Goal: Share content: Share content

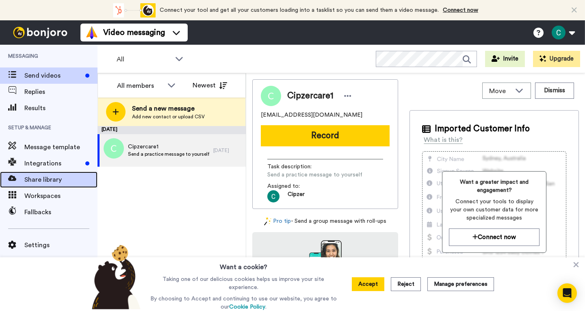
click at [49, 176] on span "Share library" at bounding box center [60, 180] width 73 height 10
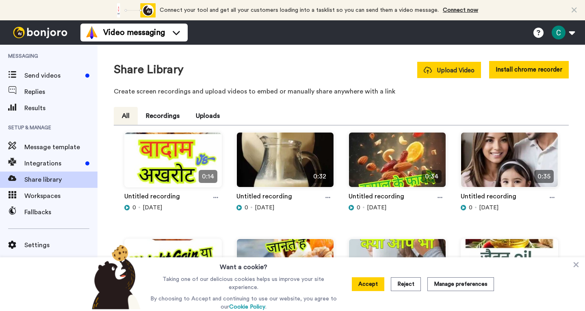
click at [466, 76] on button "Upload Video" at bounding box center [449, 70] width 64 height 16
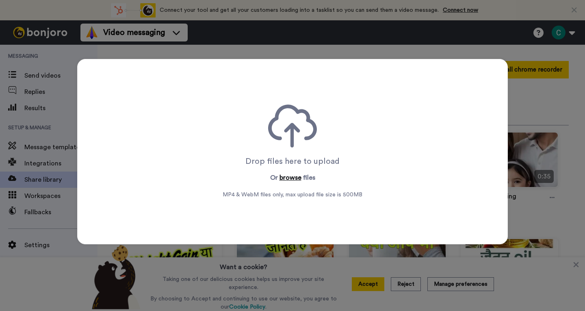
click at [291, 181] on button "browse" at bounding box center [291, 178] width 22 height 10
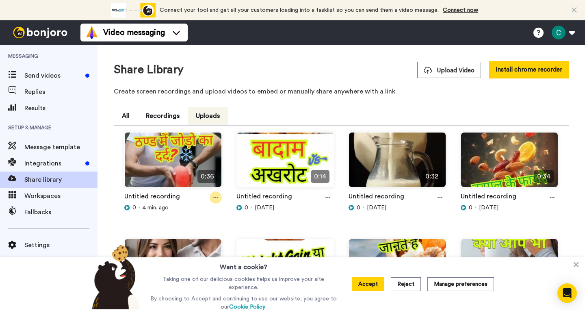
click at [218, 197] on div at bounding box center [216, 197] width 12 height 12
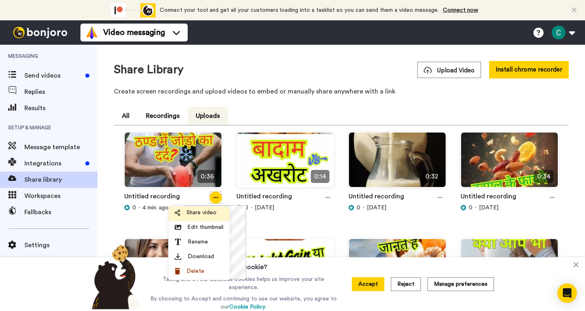
click at [207, 215] on span "Share video" at bounding box center [202, 212] width 30 height 8
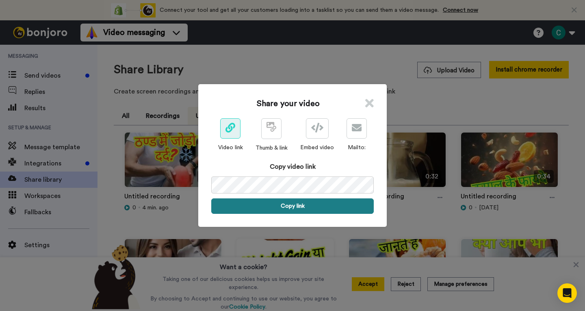
click at [292, 203] on button "Copy link" at bounding box center [292, 205] width 163 height 15
